Goal: Task Accomplishment & Management: Complete application form

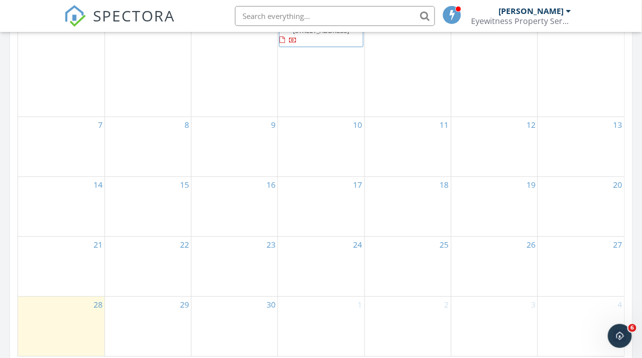
scroll to position [616, 0]
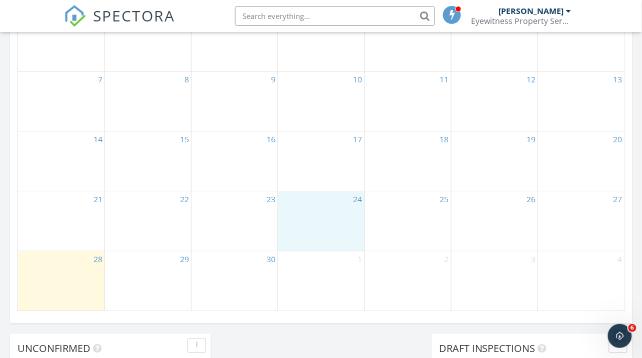
click at [317, 209] on div "24" at bounding box center [321, 220] width 86 height 59
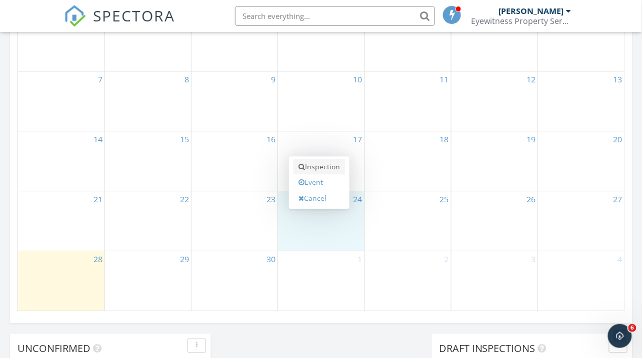
click at [320, 166] on link "Inspection" at bounding box center [318, 167] width 51 height 16
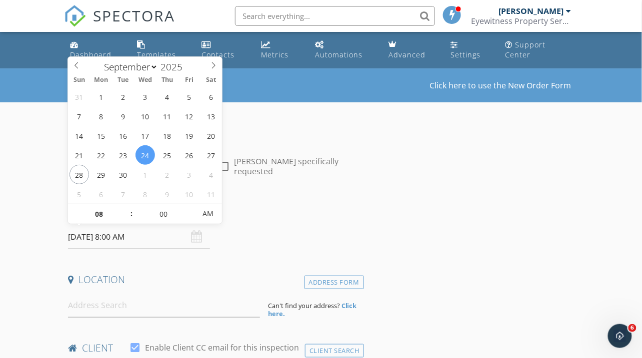
click at [97, 241] on input "[DATE] 8:00 AM" at bounding box center [139, 237] width 142 height 24
type input "09"
type input "[DATE] 9:00 AM"
click at [125, 208] on span at bounding box center [126, 209] width 7 height 10
type input "10"
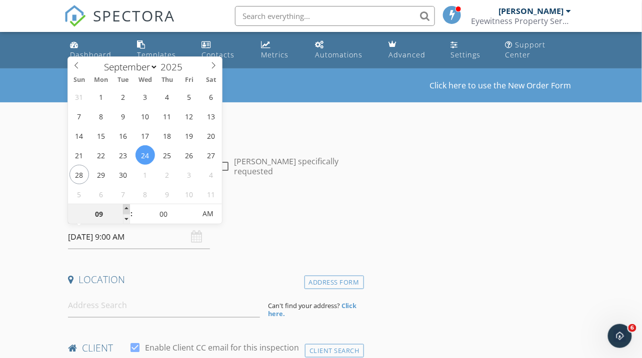
type input "[DATE] 10:00 AM"
click at [125, 208] on span at bounding box center [126, 209] width 7 height 10
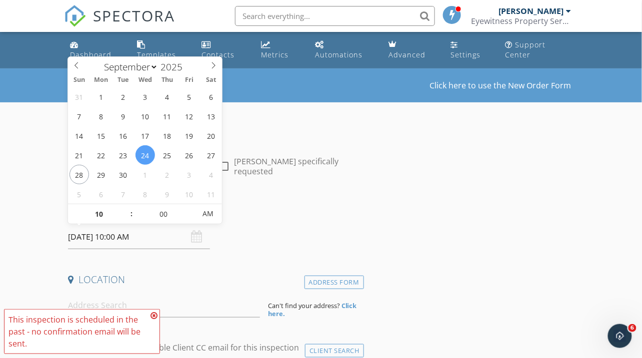
click at [154, 315] on icon at bounding box center [153, 316] width 7 height 8
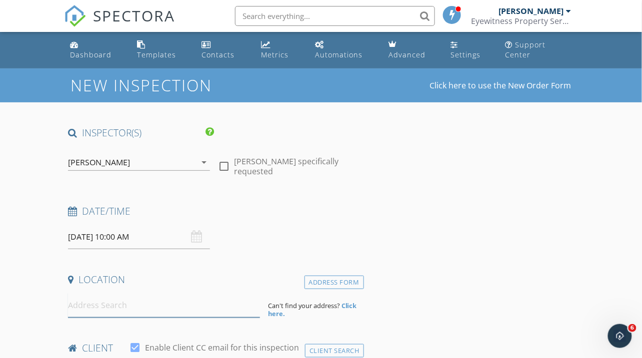
click at [152, 308] on input at bounding box center [163, 305] width 191 height 24
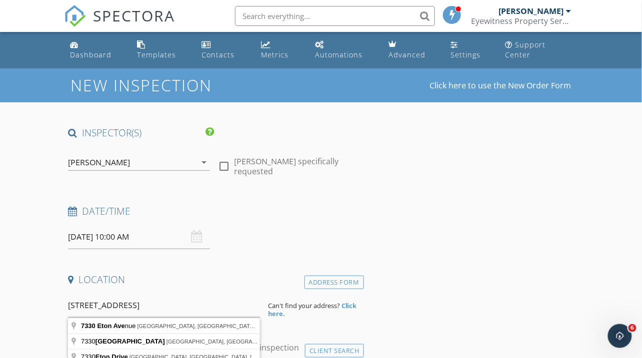
type input "7330 Eton Avenue, Canoga Park, CA, USA"
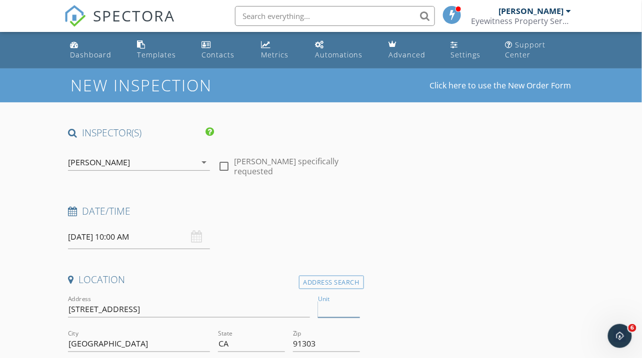
click at [328, 312] on input "Unit" at bounding box center [339, 309] width 42 height 16
type input "Unit"
type input "Unit 1"
type input "822"
type input "1993"
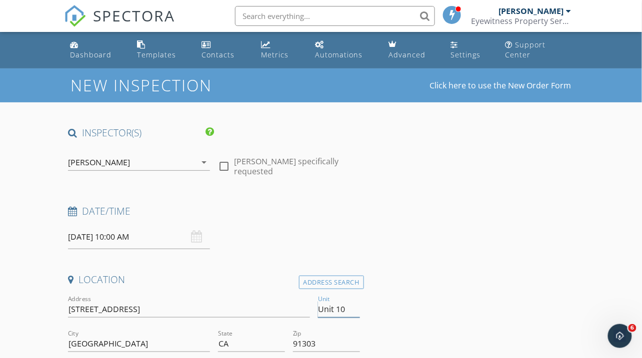
type input "Unit 102"
type input "784"
type input "1993"
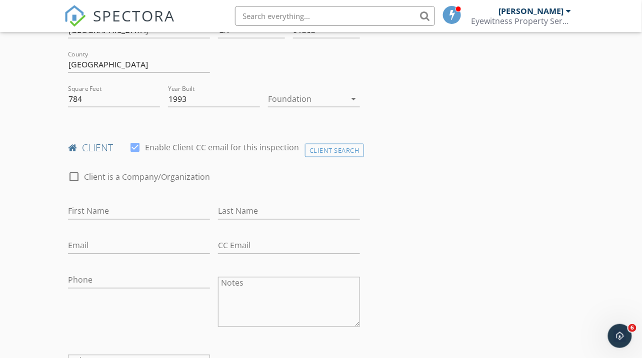
scroll to position [323, 0]
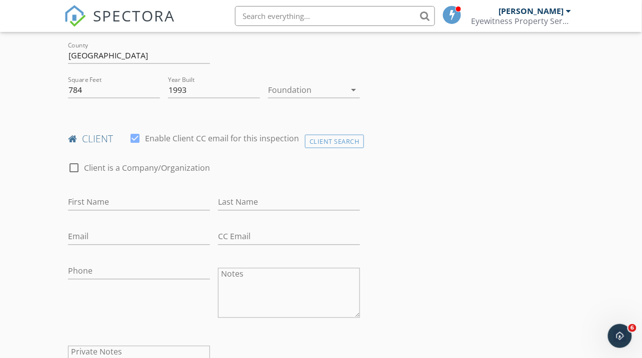
type input "Unit 102"
click at [130, 204] on input "First Name" at bounding box center [139, 202] width 142 height 16
type input "Yefim"
click at [247, 204] on input "Last Name" at bounding box center [289, 202] width 142 height 16
type input "Portman"
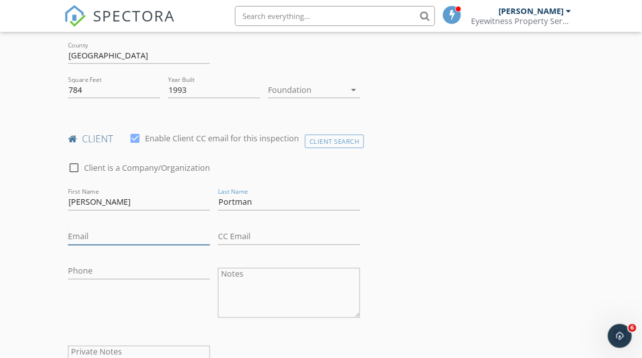
click at [178, 239] on input "Email" at bounding box center [139, 237] width 142 height 16
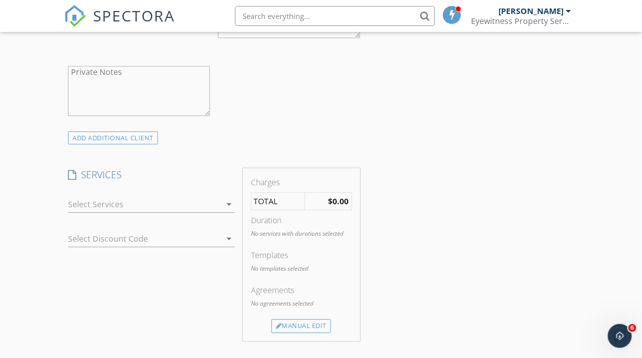
scroll to position [606, 0]
click at [168, 197] on div at bounding box center [144, 202] width 153 height 16
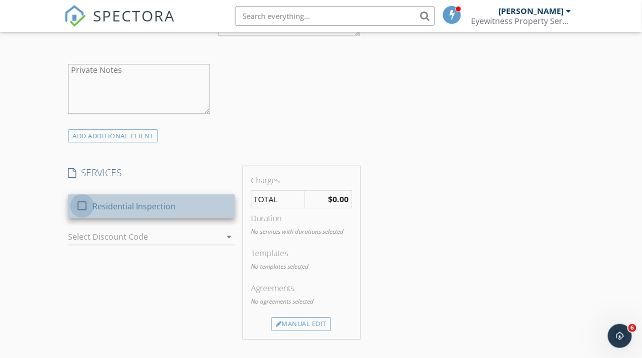
click at [80, 200] on div at bounding box center [81, 205] width 17 height 17
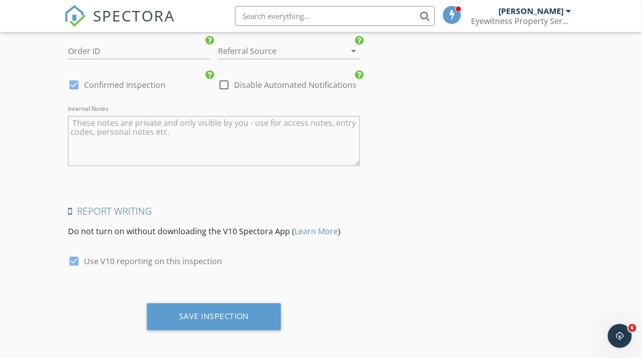
scroll to position [1365, 0]
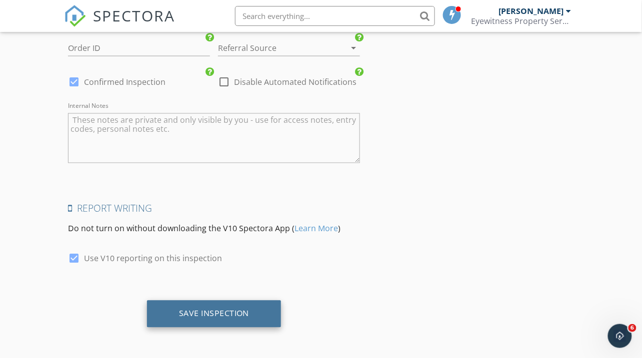
click at [232, 315] on div "Save Inspection" at bounding box center [214, 314] width 70 height 10
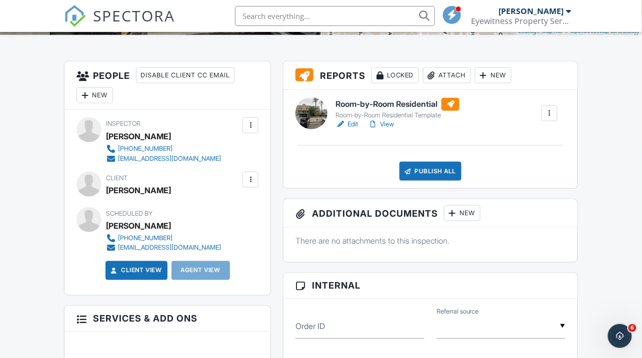
scroll to position [231, 0]
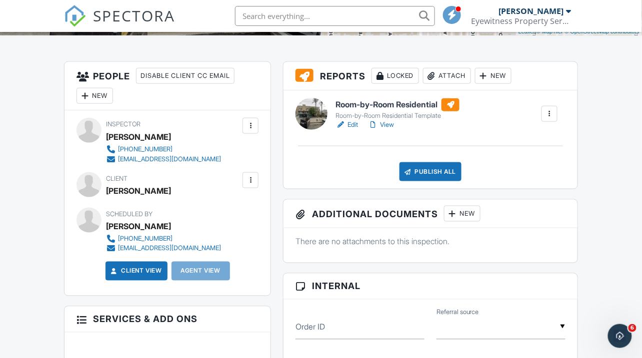
click at [352, 130] on link "Edit" at bounding box center [346, 125] width 22 height 10
